Goal: Task Accomplishment & Management: Complete application form

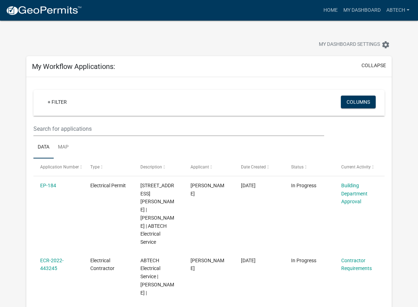
click at [34, 10] on img at bounding box center [44, 10] width 76 height 11
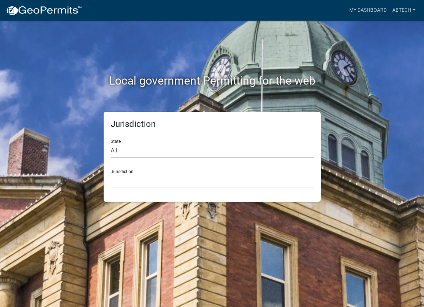
click at [158, 149] on select "All [US_STATE] [US_STATE] [US_STATE] [US_STATE] [US_STATE] [US_STATE] [US_STATE…" at bounding box center [212, 151] width 203 height 15
select select "[US_STATE]"
click at [111, 144] on select "All [US_STATE] [US_STATE] [US_STATE] [US_STATE] [US_STATE] [US_STATE] [US_STATE…" at bounding box center [212, 151] width 203 height 15
click at [143, 181] on select "City of [GEOGRAPHIC_DATA], [US_STATE] City of [GEOGRAPHIC_DATA], [US_STATE] Cit…" at bounding box center [212, 181] width 203 height 15
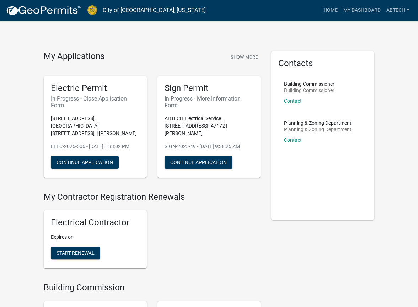
click at [57, 11] on img at bounding box center [44, 10] width 76 height 11
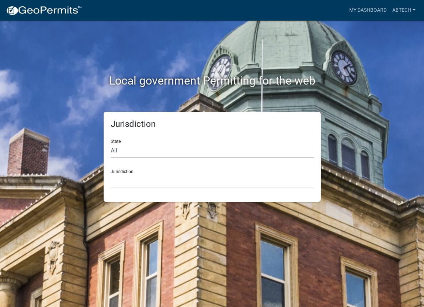
click at [149, 154] on select "All [US_STATE] [US_STATE] [US_STATE] [US_STATE] [US_STATE] [US_STATE] [US_STATE…" at bounding box center [212, 151] width 203 height 15
select select "[US_STATE]"
click at [111, 144] on select "All [US_STATE] [US_STATE] [US_STATE] [US_STATE] [US_STATE] [US_STATE] [US_STATE…" at bounding box center [212, 151] width 203 height 15
drag, startPoint x: 132, startPoint y: 192, endPoint x: 135, endPoint y: 181, distance: 11.5
click at [133, 186] on div "Jurisdiction State All [US_STATE] [US_STATE] [US_STATE] [US_STATE] [US_STATE] […" at bounding box center [211, 157] width 217 height 90
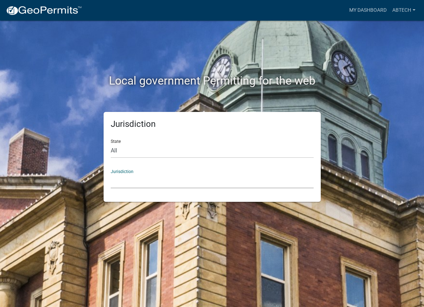
click at [135, 181] on select "City of [GEOGRAPHIC_DATA], [US_STATE] City of [GEOGRAPHIC_DATA], [US_STATE] Cit…" at bounding box center [212, 181] width 203 height 15
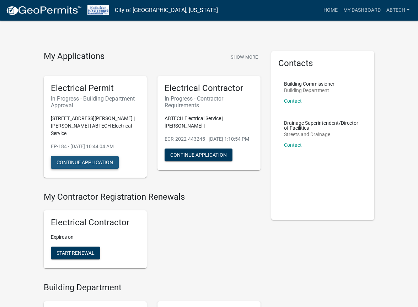
click at [88, 158] on button "Continue Application" at bounding box center [85, 162] width 68 height 13
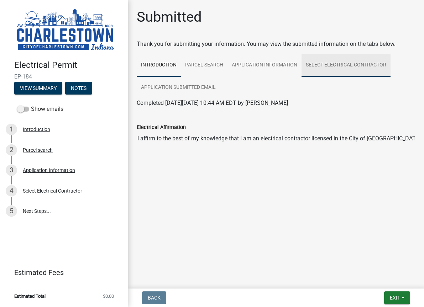
click at [345, 68] on link "Select Electrical Contractor" at bounding box center [345, 65] width 89 height 23
